Goal: Task Accomplishment & Management: Manage account settings

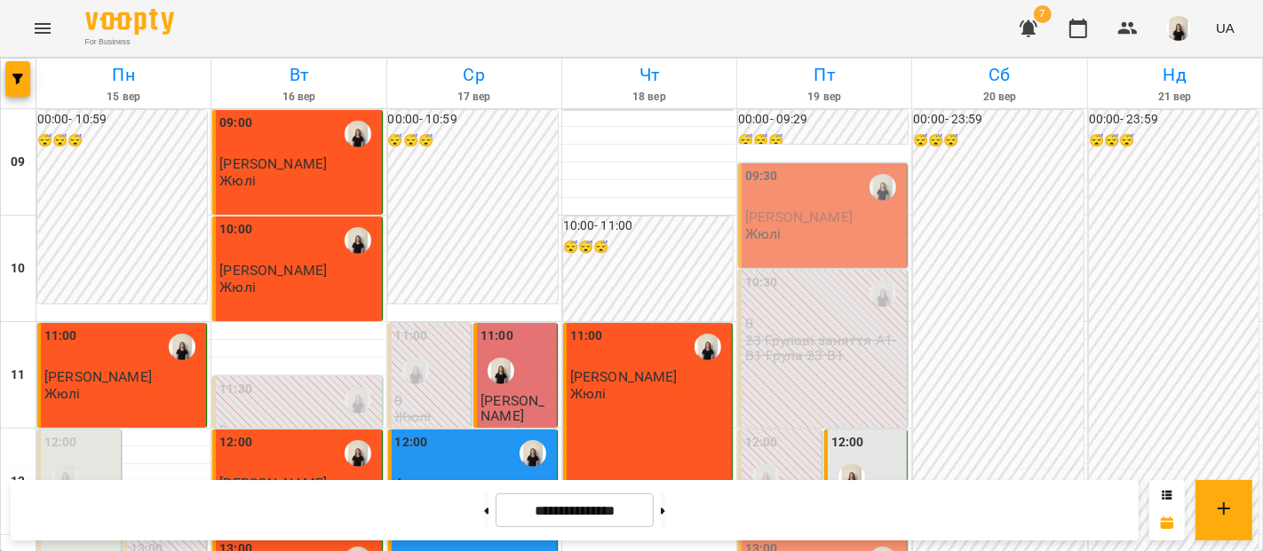
scroll to position [907, 0]
click at [665, 509] on button at bounding box center [663, 510] width 4 height 39
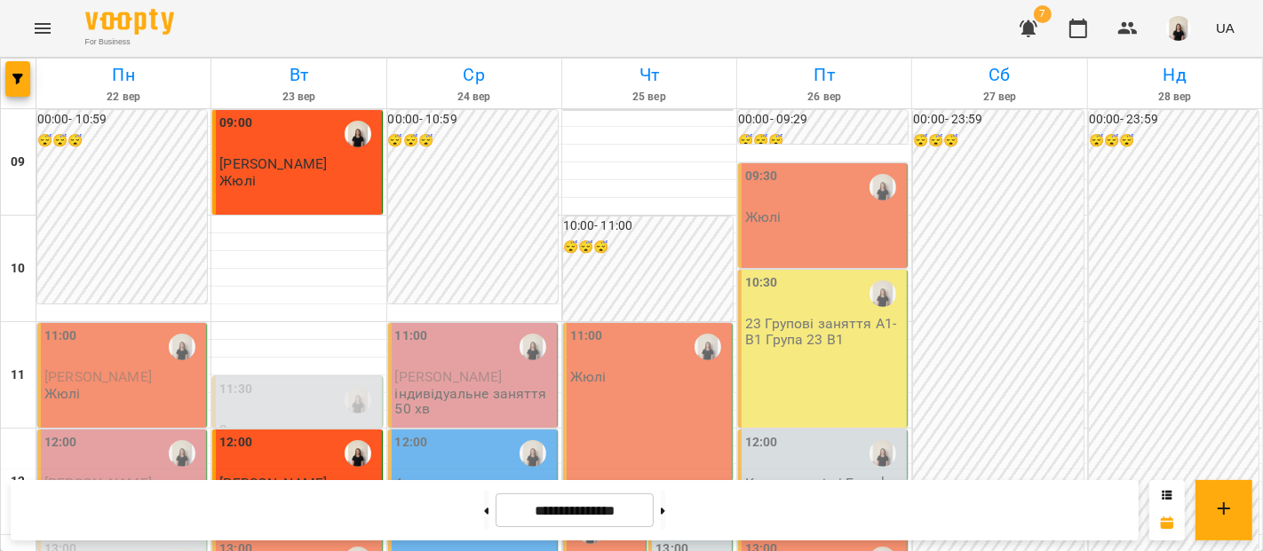
scroll to position [226, 0]
click at [484, 516] on button at bounding box center [486, 510] width 4 height 39
type input "**********"
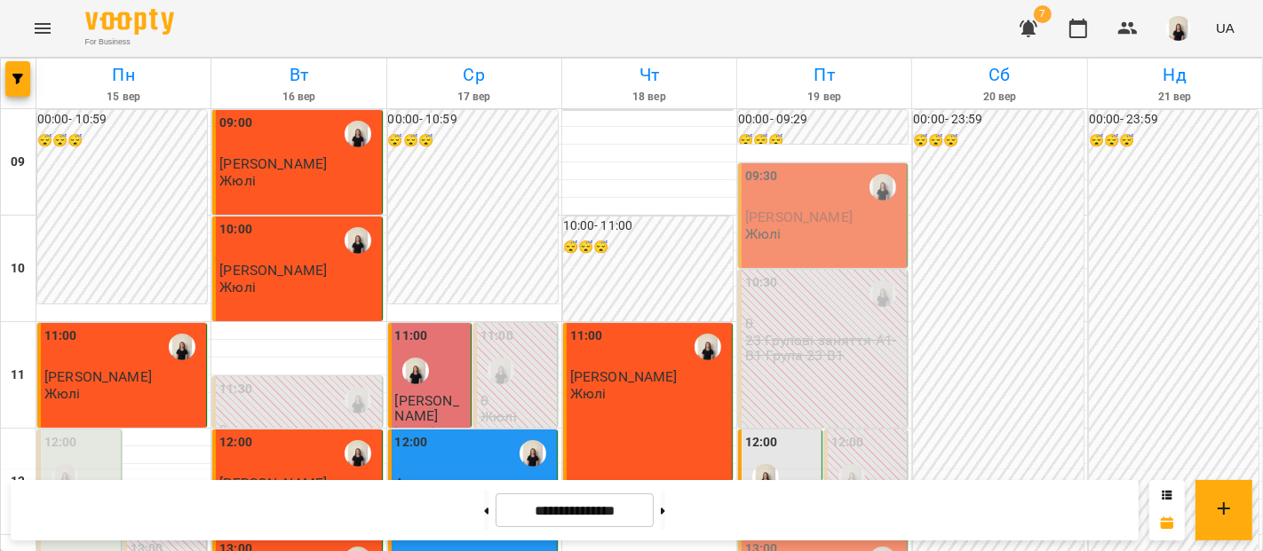
scroll to position [958, 0]
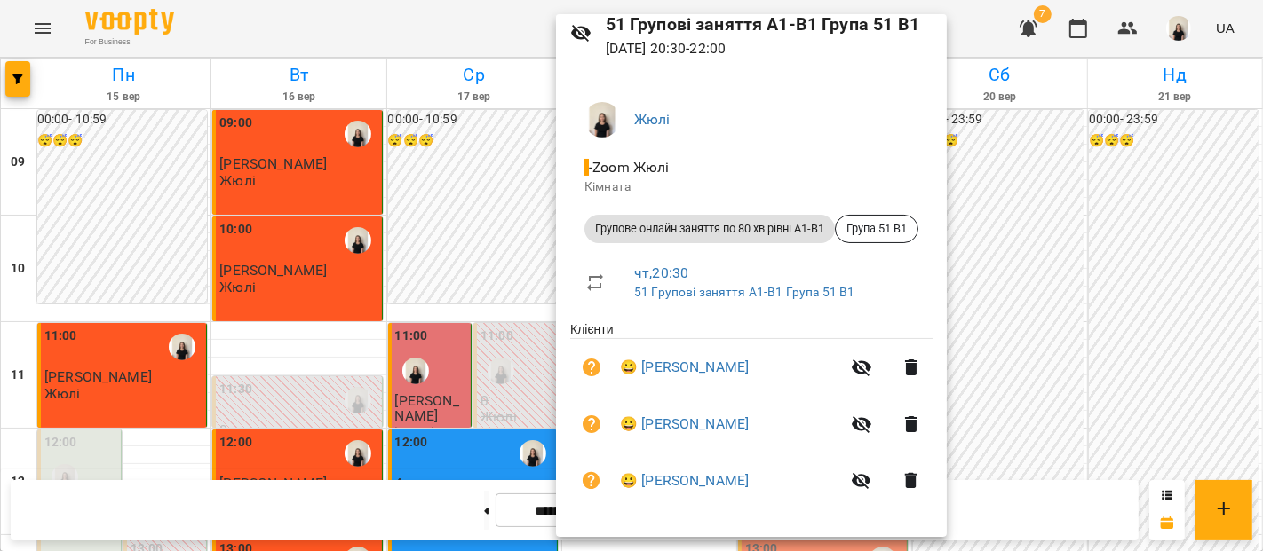
scroll to position [0, 0]
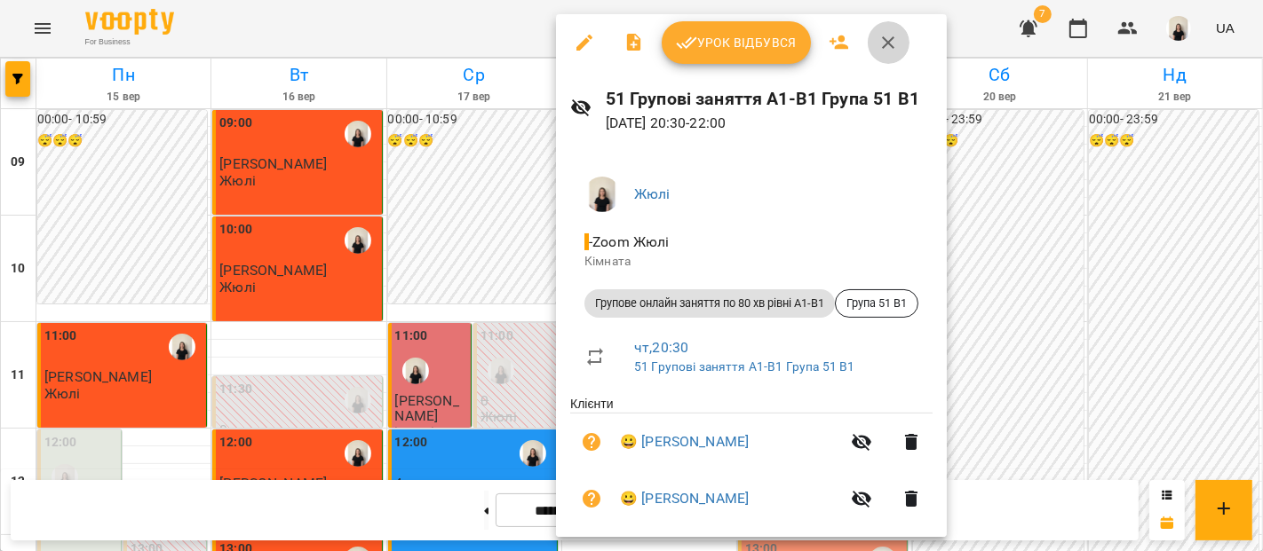
click at [888, 36] on icon "button" at bounding box center [887, 42] width 21 height 21
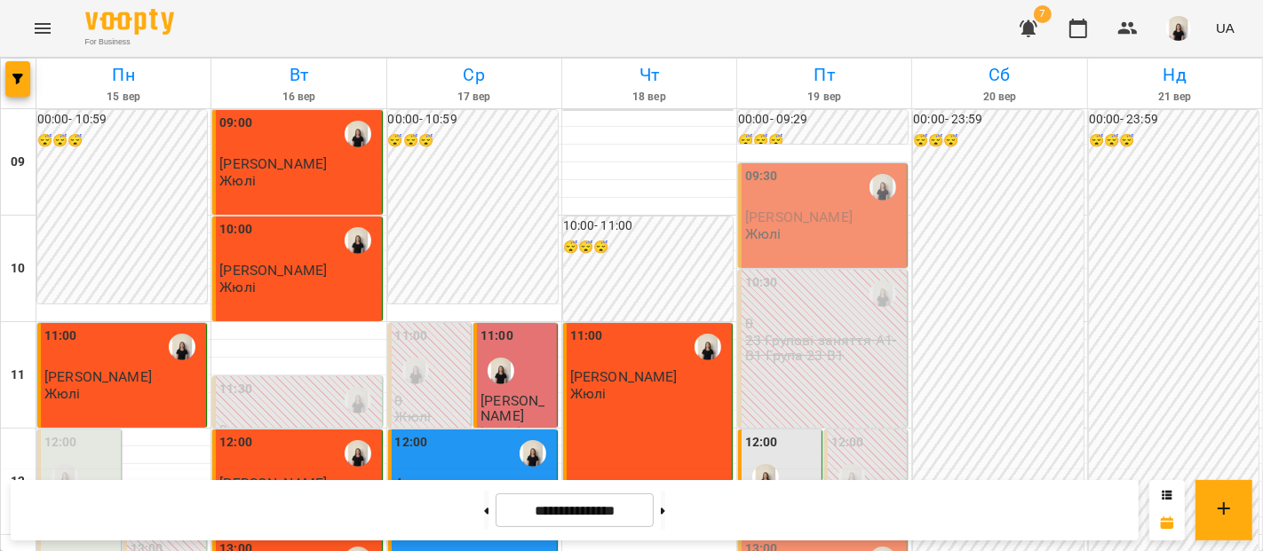
scroll to position [1022, 0]
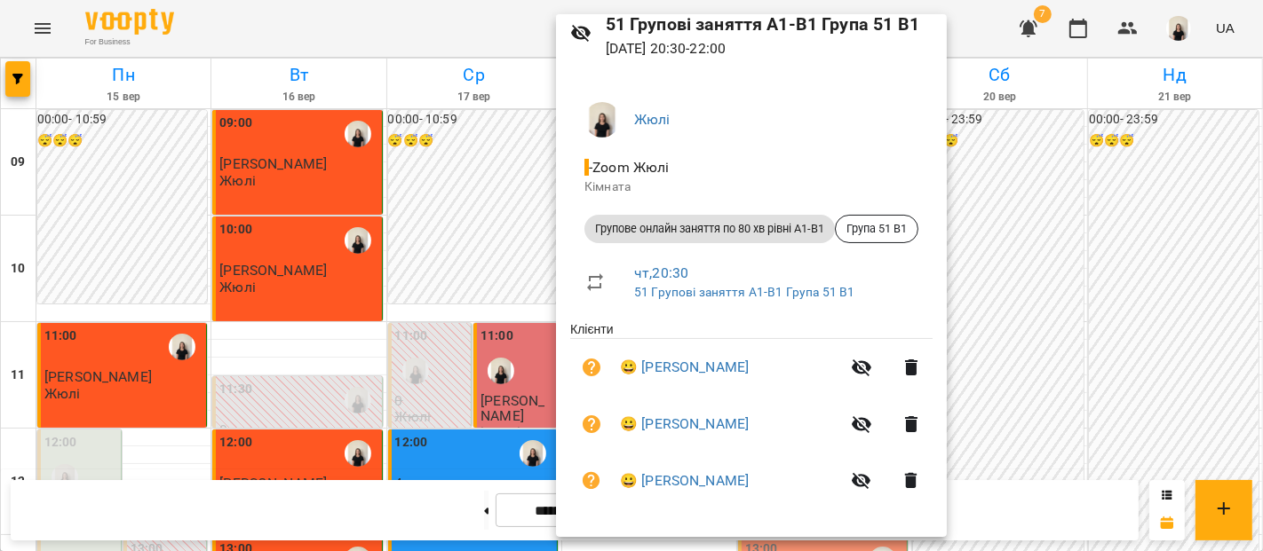
scroll to position [0, 0]
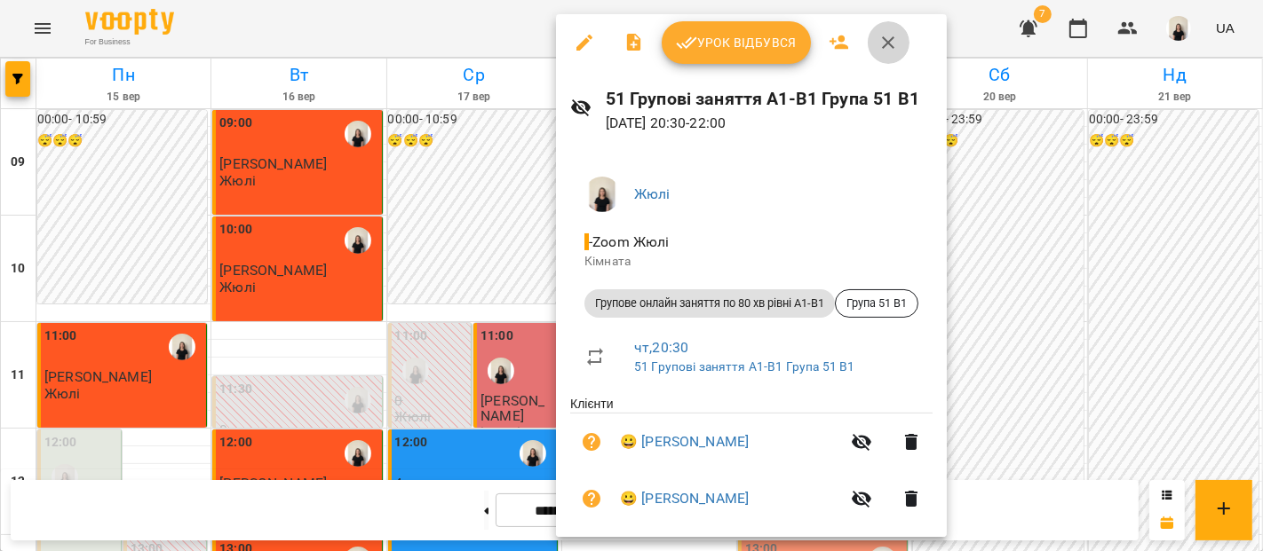
click at [891, 34] on icon "button" at bounding box center [887, 42] width 21 height 21
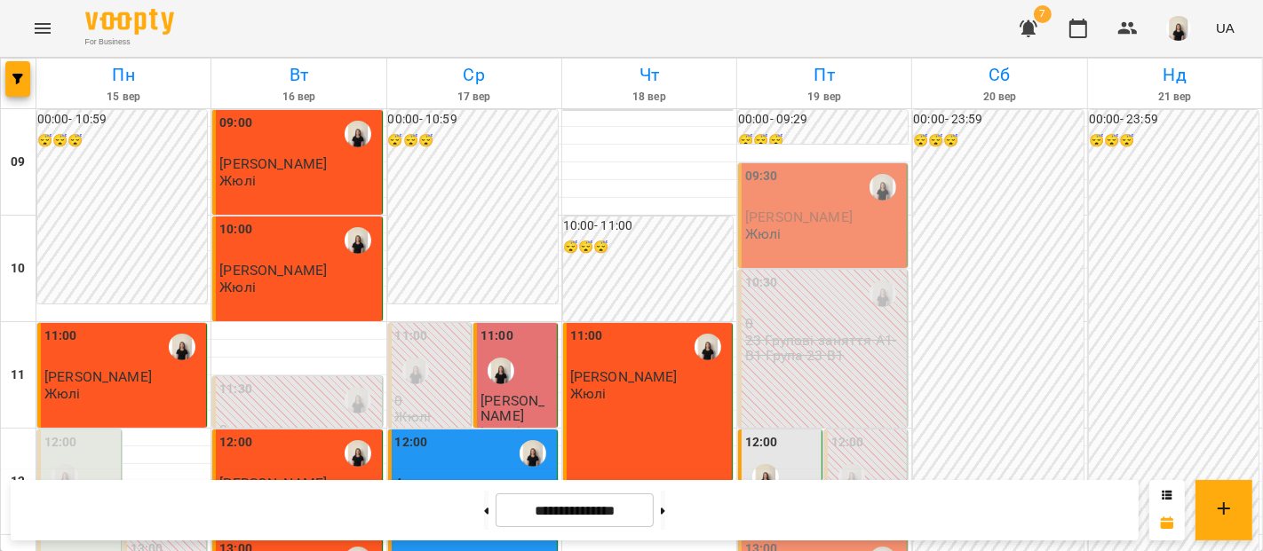
scroll to position [1128, 0]
